Goal: Information Seeking & Learning: Learn about a topic

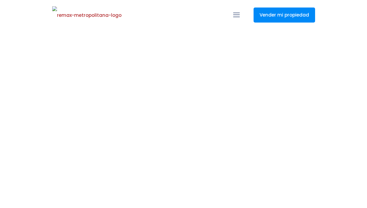
select select
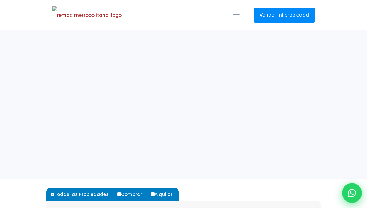
click at [351, 186] on div at bounding box center [353, 193] width 20 height 20
